Goal: Transaction & Acquisition: Purchase product/service

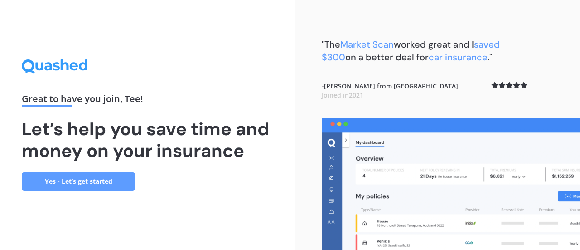
click at [101, 183] on link "Yes - Let’s get started" at bounding box center [78, 181] width 113 height 18
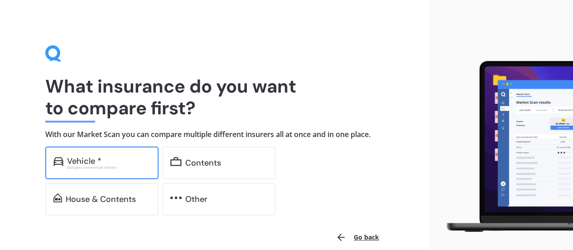
click at [103, 169] on div "Excludes commercial vehicles" at bounding box center [108, 167] width 83 height 4
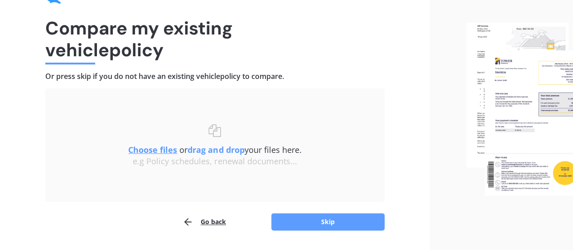
scroll to position [84, 0]
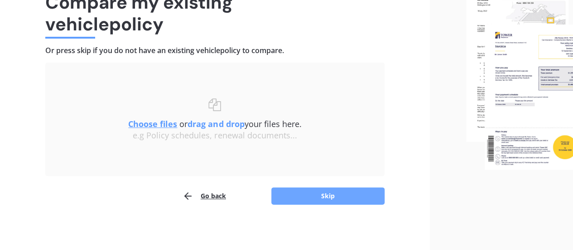
click at [338, 198] on button "Skip" at bounding box center [327, 195] width 113 height 17
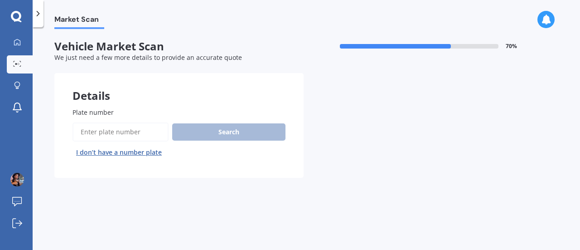
click at [140, 134] on input "Plate number" at bounding box center [120, 131] width 96 height 19
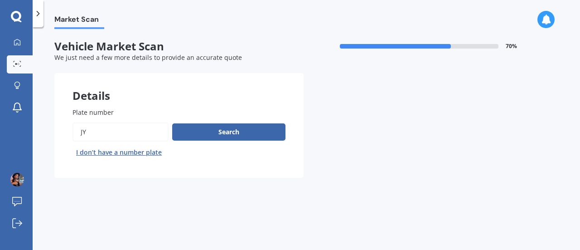
type input "J"
type input "5ah33"
click at [198, 131] on button "Search" at bounding box center [228, 131] width 113 height 17
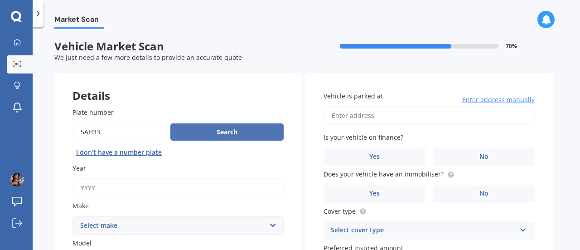
scroll to position [45, 0]
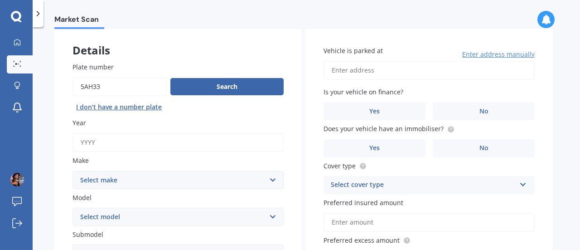
click at [196, 137] on input "Year" at bounding box center [177, 142] width 211 height 19
type input "2025"
click at [172, 178] on select "Select make AC ALFA ROMEO ASTON [PERSON_NAME] AUDI AUSTIN BEDFORD Bentley BMW B…" at bounding box center [177, 180] width 211 height 18
select select "[GEOGRAPHIC_DATA]"
click at [72, 171] on select "Select make AC ALFA ROMEO ASTON [PERSON_NAME] AUDI AUSTIN BEDFORD Bentley BMW B…" at bounding box center [177, 180] width 211 height 18
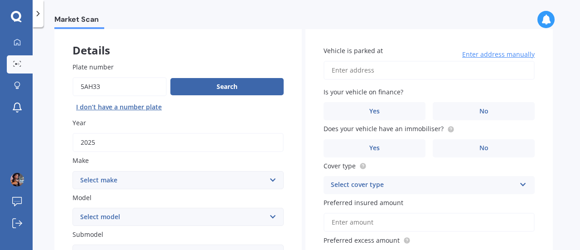
click at [149, 223] on select "Select model 150" at bounding box center [177, 216] width 211 height 18
select select "150"
click at [72, 208] on select "Select model 150" at bounding box center [177, 216] width 211 height 18
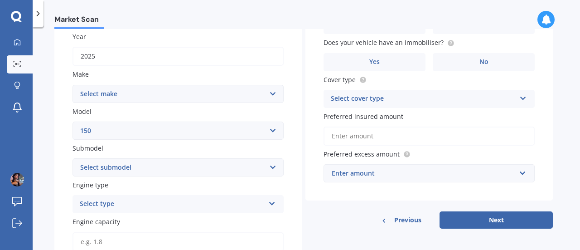
scroll to position [136, 0]
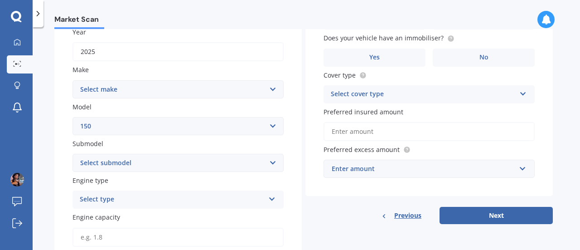
click at [155, 170] on select "Select submodel Caravan" at bounding box center [177, 163] width 211 height 18
select select "CARAVAN"
click at [72, 154] on select "Select submodel Caravan" at bounding box center [177, 163] width 211 height 18
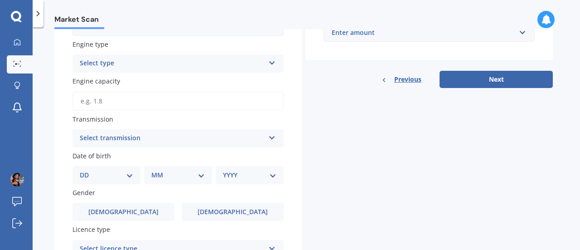
click at [156, 58] on div "Select type Petrol Diesel EV Hybrid" at bounding box center [177, 63] width 211 height 18
click at [293, 116] on div "Plate number Search I don’t have a number plate Year [DATE] Make Select make AC…" at bounding box center [177, 83] width 247 height 532
click at [188, 143] on div "Select transmission" at bounding box center [172, 138] width 185 height 11
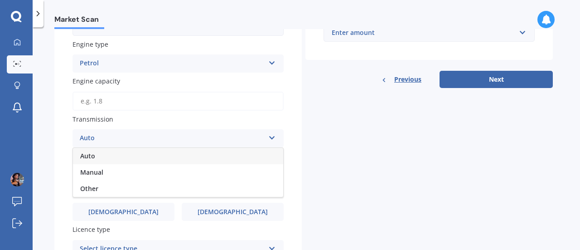
click at [188, 143] on div "Auto" at bounding box center [172, 138] width 185 height 11
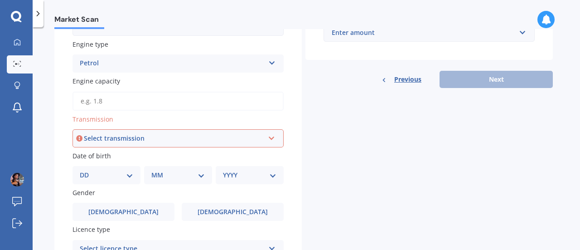
click at [236, 136] on div "Select transmission" at bounding box center [174, 138] width 180 height 10
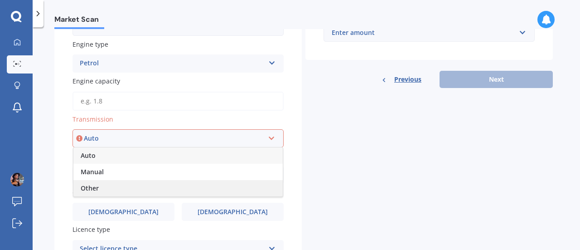
click at [139, 191] on div "Other" at bounding box center [177, 188] width 209 height 16
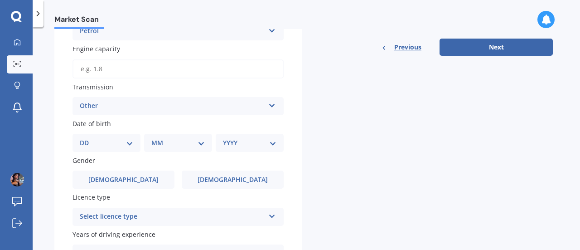
scroll to position [317, 0]
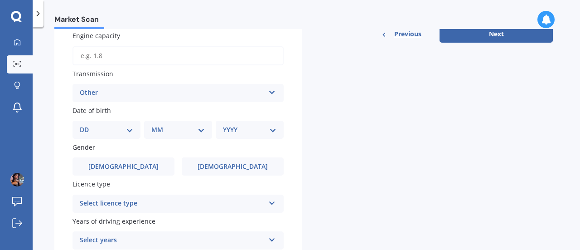
click at [134, 137] on div "DD 01 02 03 04 05 06 07 08 09 10 11 12 13 14 15 16 17 18 19 20 21 22 23 24 25 2…" at bounding box center [106, 130] width 68 height 18
click at [126, 130] on select "DD 01 02 03 04 05 06 07 08 09 10 11 12 13 14 15 16 17 18 19 20 21 22 23 24 25 2…" at bounding box center [106, 130] width 53 height 10
select select "25"
click at [87, 126] on select "DD 01 02 03 04 05 06 07 08 09 10 11 12 13 14 15 16 17 18 19 20 21 22 23 24 25 2…" at bounding box center [106, 130] width 53 height 10
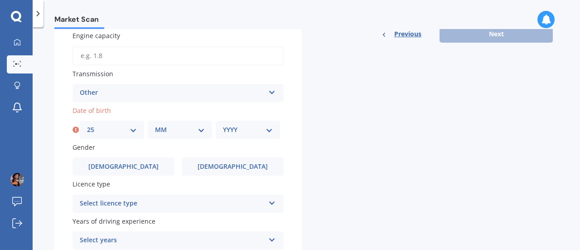
click at [179, 133] on select "MM 01 02 03 04 05 06 07 08 09 10 11 12" at bounding box center [180, 130] width 50 height 10
select select "06"
click at [155, 126] on select "MM 01 02 03 04 05 06 07 08 09 10 11 12" at bounding box center [180, 130] width 50 height 10
click at [244, 128] on select "YYYY 2025 2024 2023 2022 2021 2020 2019 2018 2017 2016 2015 2014 2013 2012 2011…" at bounding box center [248, 130] width 50 height 10
select select "1988"
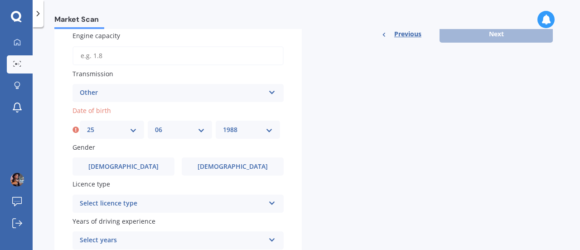
click at [223, 126] on select "YYYY 2025 2024 2023 2022 2021 2020 2019 2018 2017 2016 2015 2014 2013 2012 2011…" at bounding box center [248, 130] width 50 height 10
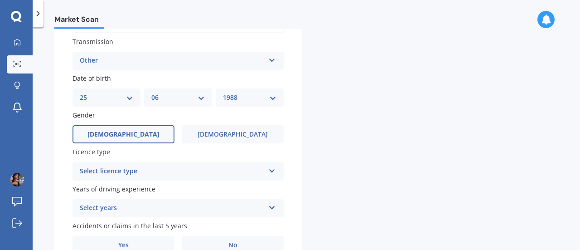
scroll to position [362, 0]
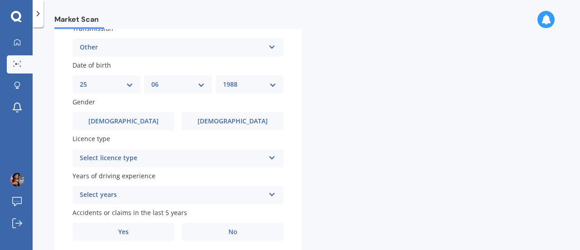
click at [159, 158] on div "Select licence type" at bounding box center [172, 158] width 185 height 11
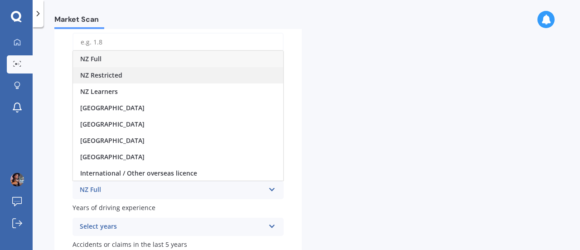
scroll to position [317, 0]
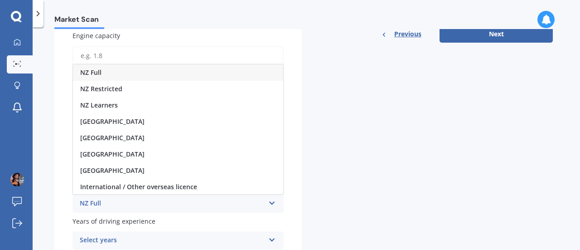
click at [158, 76] on div "NZ Full" at bounding box center [178, 72] width 210 height 16
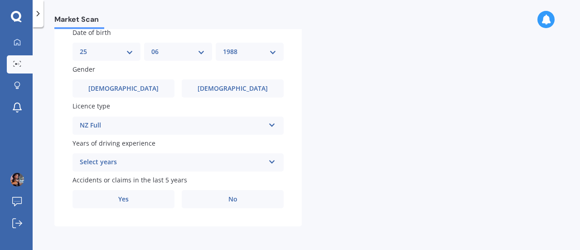
scroll to position [397, 0]
click at [177, 159] on div "Select years" at bounding box center [172, 162] width 185 height 11
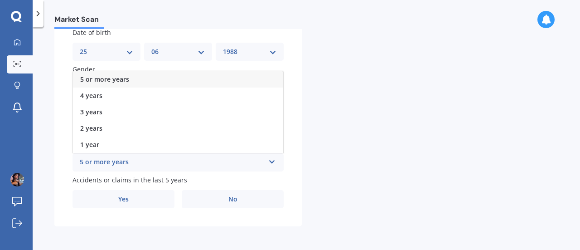
click at [174, 81] on div "5 or more years" at bounding box center [178, 79] width 210 height 16
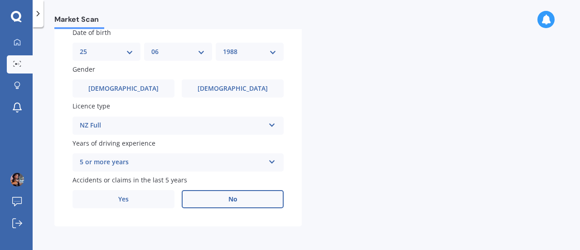
click at [250, 197] on label "No" at bounding box center [233, 199] width 102 height 18
click at [0, 0] on input "No" at bounding box center [0, 0] width 0 height 0
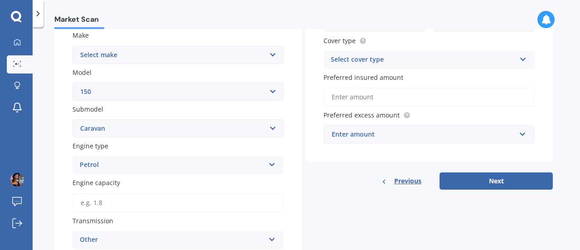
scroll to position [0, 0]
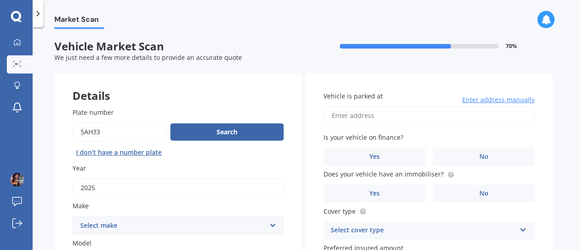
click at [381, 120] on input "Vehicle is parked at" at bounding box center [428, 115] width 211 height 19
click at [402, 112] on input "Vehicle is parked at" at bounding box center [428, 115] width 211 height 19
type input "[STREET_ADDRESS]"
drag, startPoint x: 437, startPoint y: 113, endPoint x: 393, endPoint y: 113, distance: 43.5
click at [393, 113] on input "[STREET_ADDRESS]" at bounding box center [428, 115] width 211 height 19
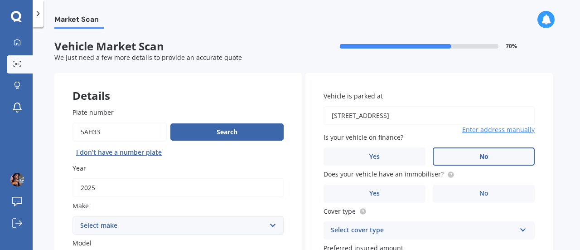
click at [485, 158] on span "No" at bounding box center [483, 157] width 9 height 8
click at [0, 0] on input "No" at bounding box center [0, 0] width 0 height 0
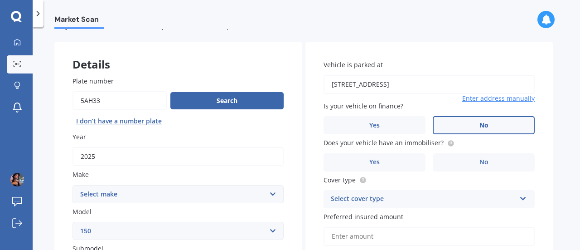
scroll to position [45, 0]
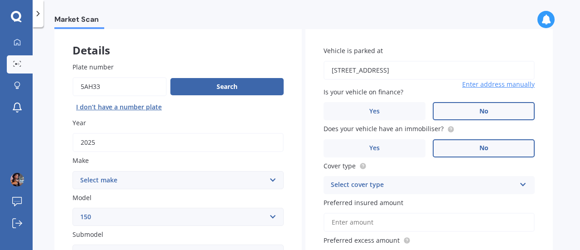
click at [477, 148] on label "No" at bounding box center [484, 148] width 102 height 18
click at [0, 0] on input "No" at bounding box center [0, 0] width 0 height 0
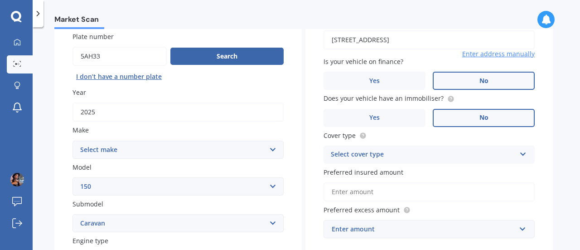
scroll to position [91, 0]
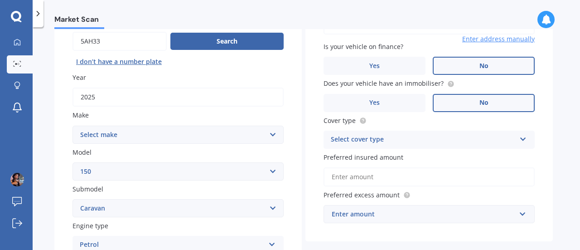
click at [477, 147] on div "Select cover type Comprehensive Third Party, Fire & Theft Third Party" at bounding box center [428, 139] width 211 height 18
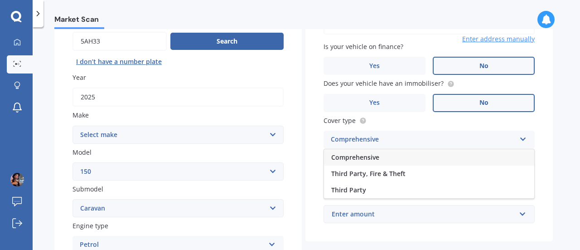
click at [478, 150] on div "Comprehensive" at bounding box center [429, 157] width 210 height 16
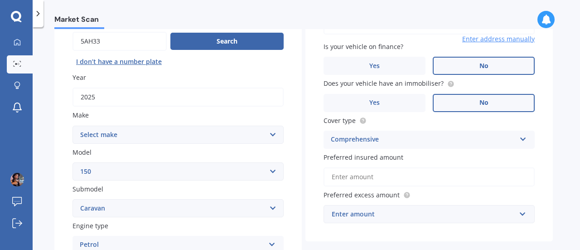
scroll to position [136, 0]
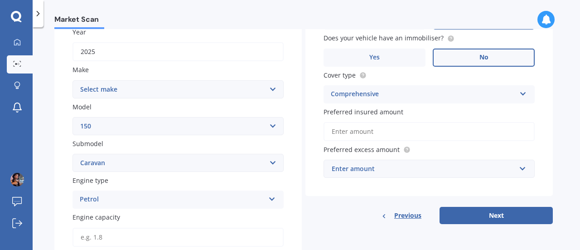
click at [460, 131] on input "Preferred insured amount" at bounding box center [428, 131] width 211 height 19
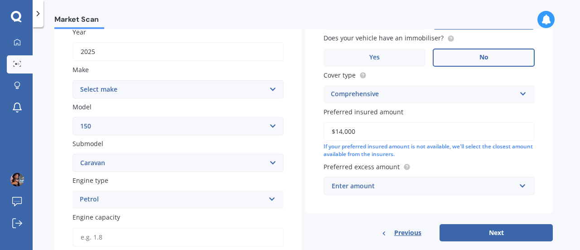
type input "$14,000"
click at [438, 186] on div "Enter amount" at bounding box center [424, 186] width 184 height 10
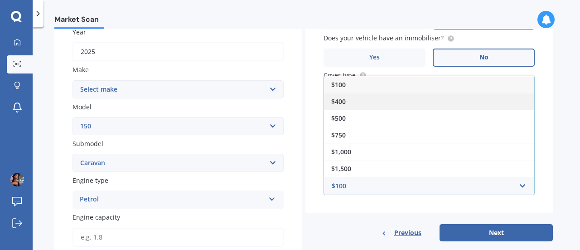
click at [416, 99] on div "$400" at bounding box center [429, 101] width 210 height 17
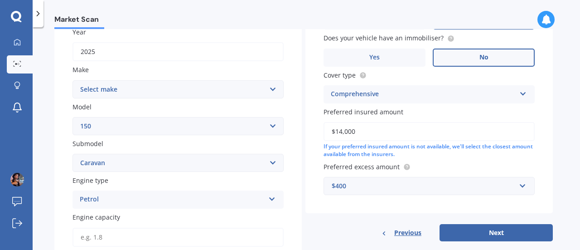
click at [486, 238] on button "Next" at bounding box center [495, 232] width 113 height 17
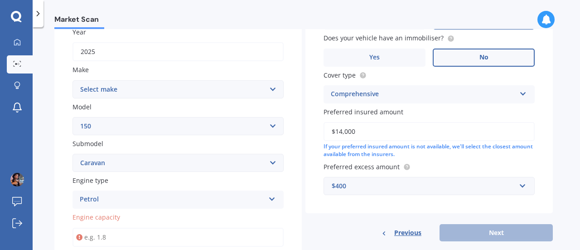
scroll to position [181, 0]
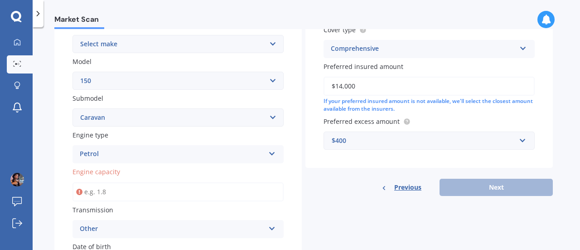
click at [198, 191] on input "Engine capacity" at bounding box center [177, 191] width 211 height 19
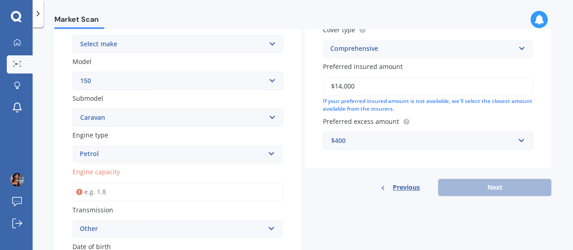
scroll to position [4, 0]
click at [199, 189] on input "Engine capacity" at bounding box center [177, 191] width 211 height 19
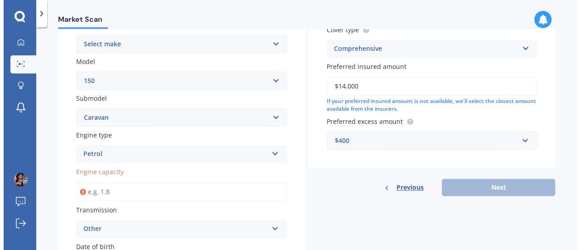
scroll to position [0, 0]
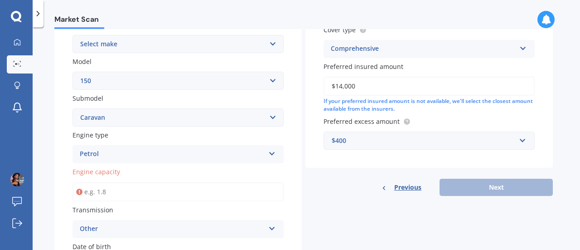
click at [241, 170] on label "Engine capacity" at bounding box center [175, 172] width 207 height 10
click at [241, 182] on input "Engine capacity" at bounding box center [177, 191] width 211 height 19
click at [178, 192] on input "Engine capacity" at bounding box center [177, 191] width 211 height 19
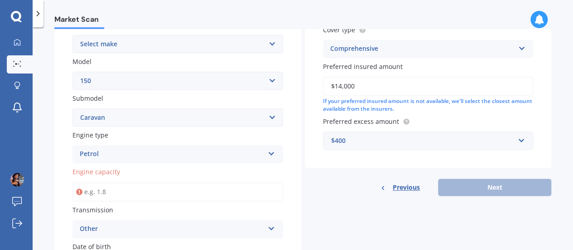
scroll to position [4, 0]
type input "1.0"
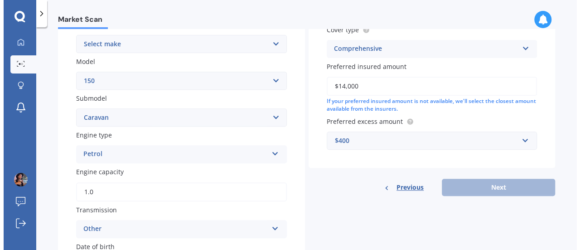
scroll to position [0, 0]
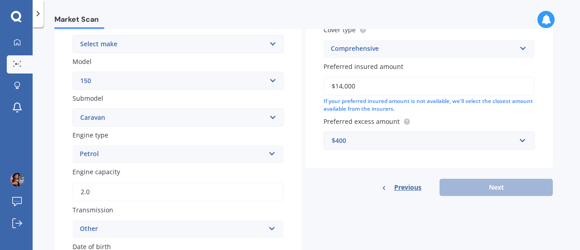
type input "2.0"
click at [501, 190] on div "Previous Next" at bounding box center [428, 186] width 247 height 17
click at [498, 197] on div "Details Plate number Search I don’t have a number plate Year [DATE] Make Select…" at bounding box center [303, 166] width 498 height 548
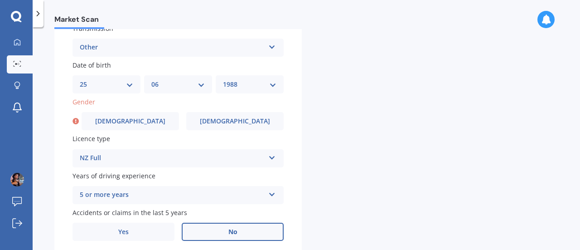
scroll to position [397, 0]
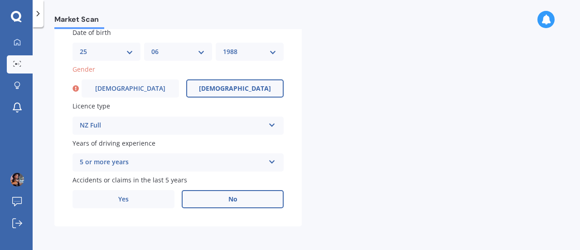
click at [254, 93] on label "[DEMOGRAPHIC_DATA]" at bounding box center [234, 88] width 97 height 18
click at [0, 0] on input "[DEMOGRAPHIC_DATA]" at bounding box center [0, 0] width 0 height 0
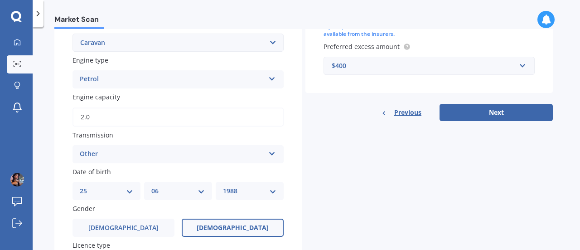
scroll to position [170, 0]
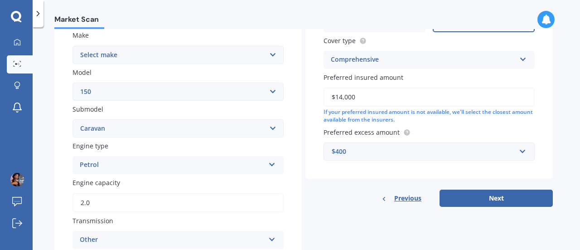
drag, startPoint x: 484, startPoint y: 178, endPoint x: 487, endPoint y: 184, distance: 6.5
click at [484, 179] on div "Vehicle is parked at [STREET_ADDRESS] Enter address manually Is your vehicle on…" at bounding box center [428, 55] width 247 height 304
click at [498, 208] on div "Details Plate number Search I don’t have a number plate Year [DATE] Make Select…" at bounding box center [303, 177] width 498 height 548
click at [512, 195] on button "Next" at bounding box center [495, 197] width 113 height 17
select select "25"
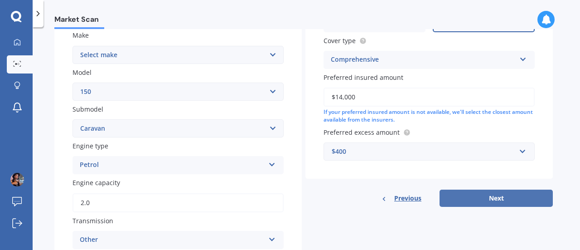
select select "06"
select select "1988"
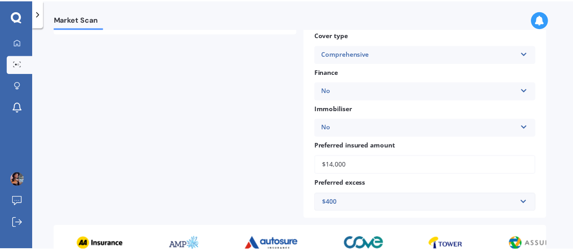
scroll to position [0, 0]
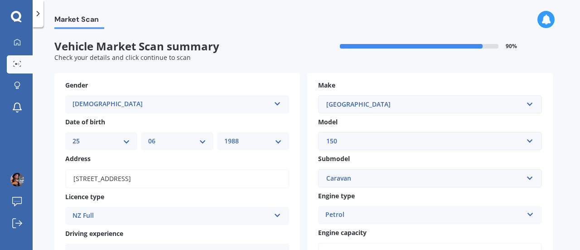
click at [65, 169] on div at bounding box center [65, 169] width 0 height 0
type input "[STREET_ADDRESS],"
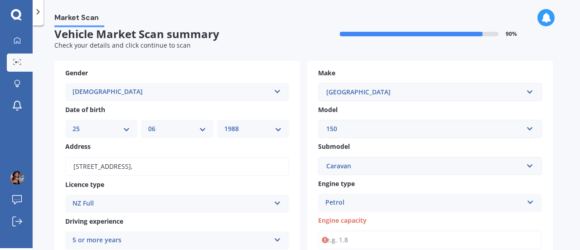
scroll to position [101, 0]
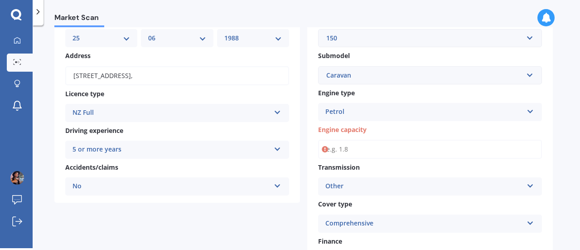
click at [395, 144] on input "Engine capacity" at bounding box center [430, 149] width 224 height 19
type input "2.0"
click at [436, 181] on div "Other Auto Manual Other" at bounding box center [430, 186] width 224 height 18
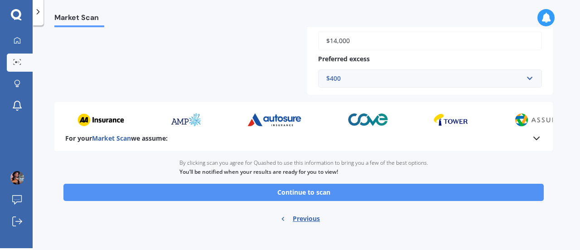
scroll to position [403, 0]
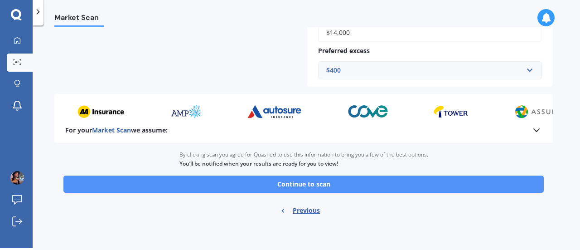
click at [331, 180] on button "Continue to scan" at bounding box center [303, 183] width 480 height 17
